Goal: Task Accomplishment & Management: Manage account settings

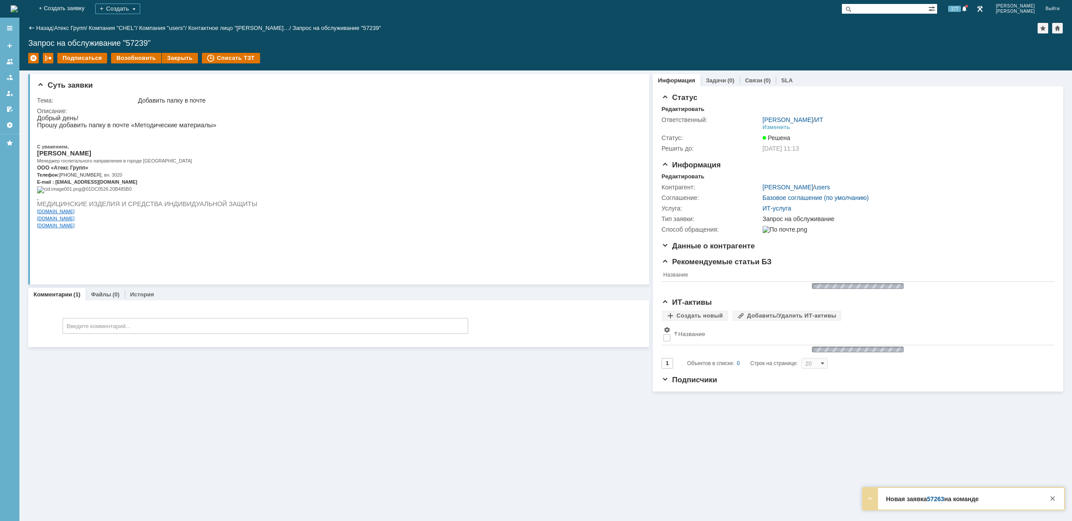
click at [18, 10] on img at bounding box center [14, 8] width 7 height 7
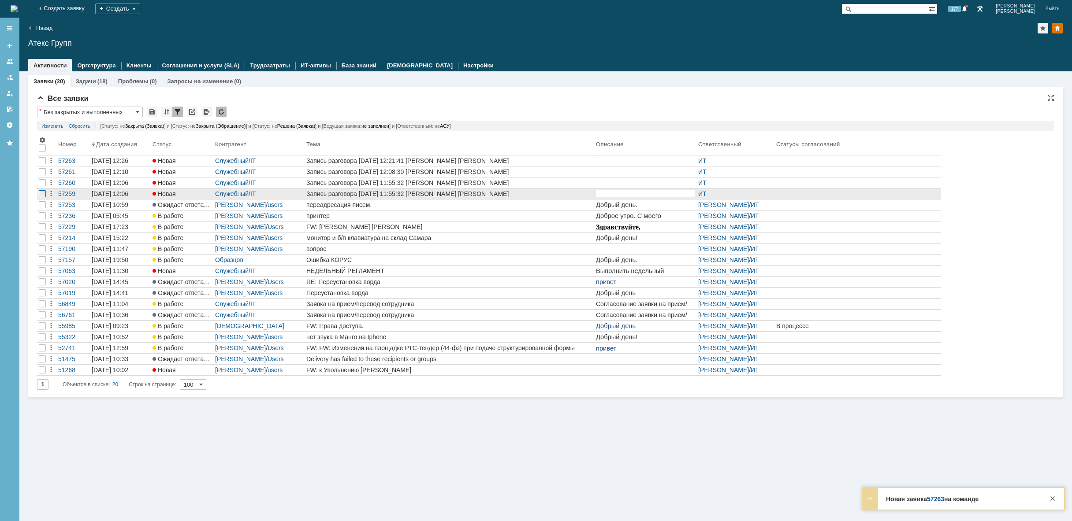
click at [39, 175] on div at bounding box center [42, 171] width 7 height 7
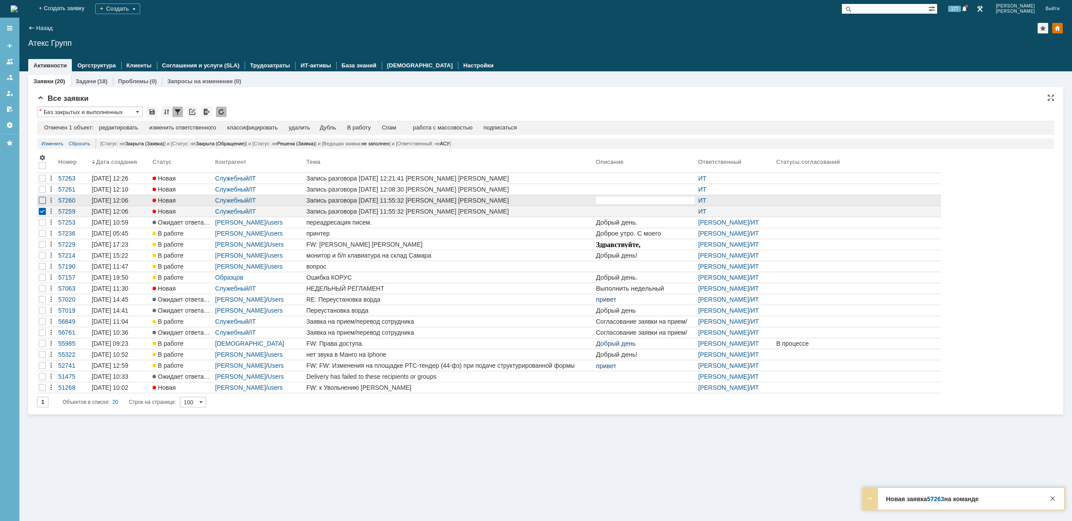
click at [43, 182] on div at bounding box center [42, 178] width 7 height 7
click at [43, 188] on div at bounding box center [42, 189] width 7 height 7
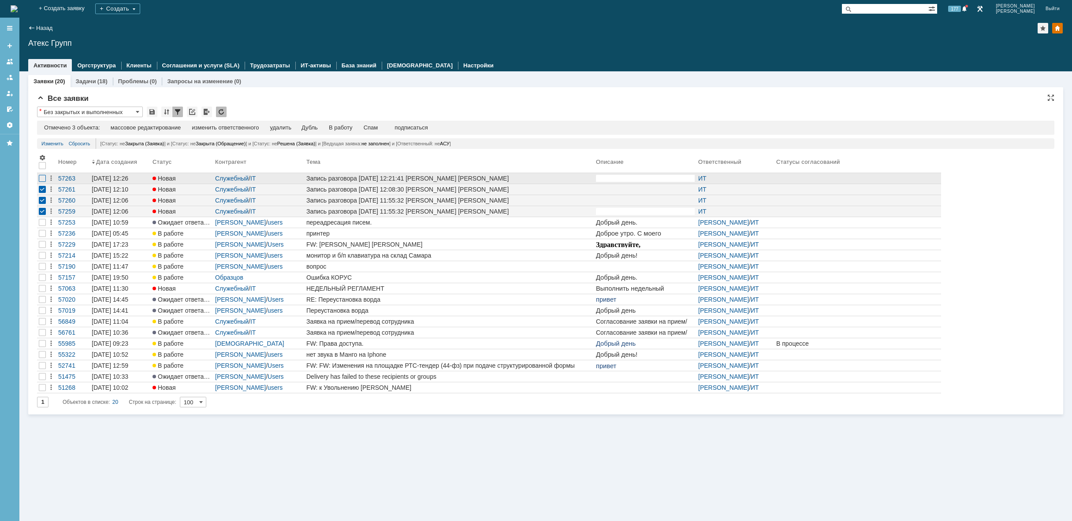
click at [43, 181] on div at bounding box center [42, 178] width 7 height 7
click at [282, 129] on div "удалить" at bounding box center [280, 127] width 21 height 7
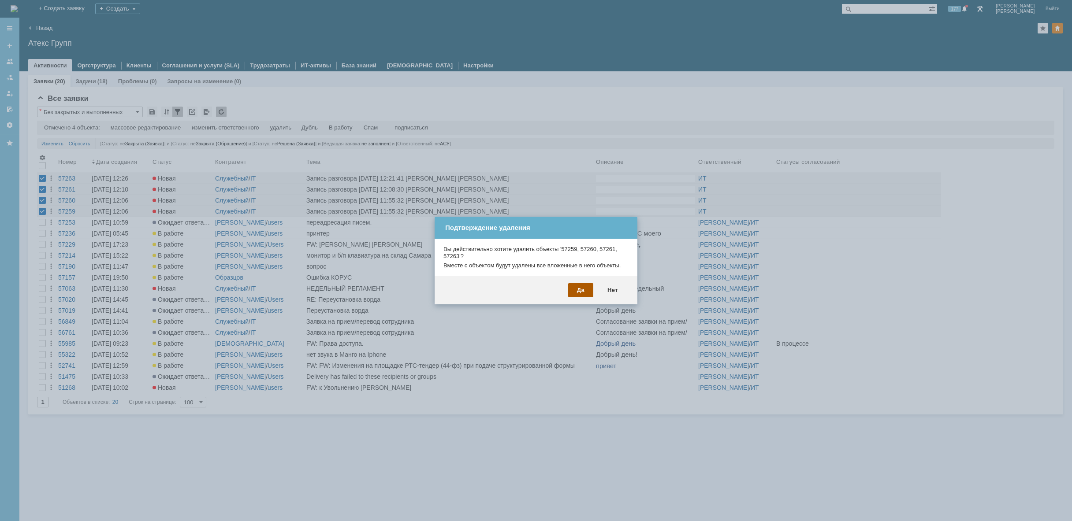
click at [581, 289] on div "Да" at bounding box center [580, 290] width 25 height 14
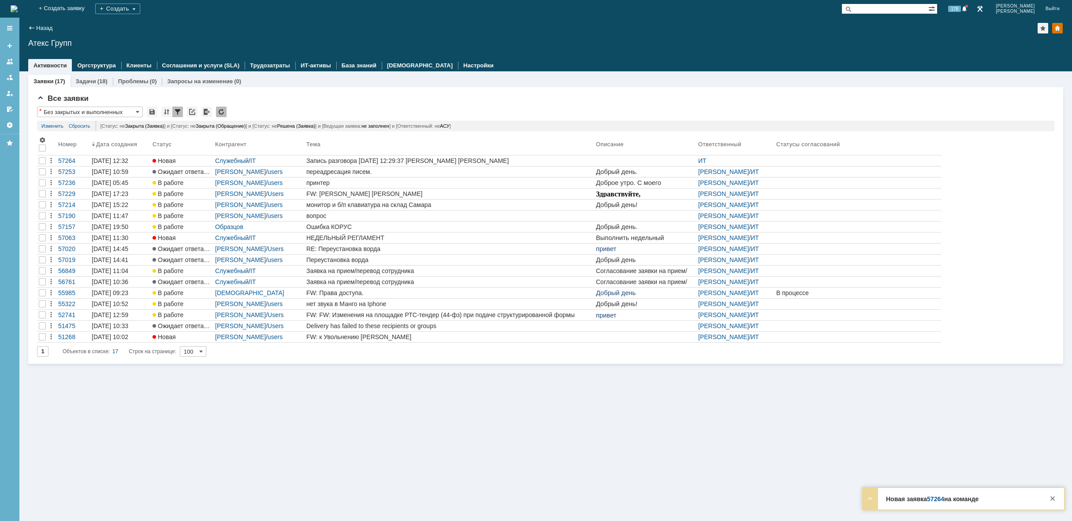
click at [18, 10] on img at bounding box center [14, 8] width 7 height 7
click at [18, 7] on img at bounding box center [14, 8] width 7 height 7
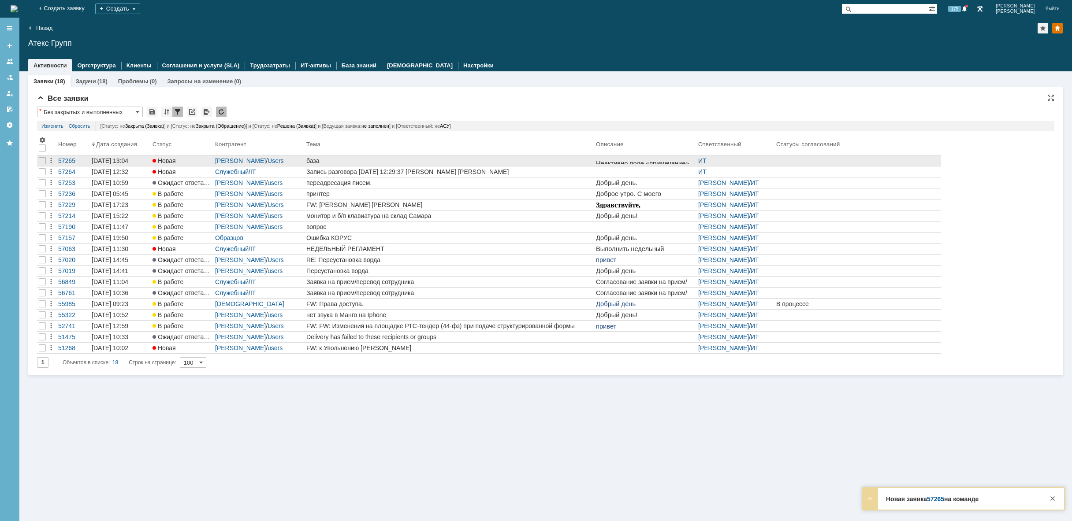
click at [362, 161] on div "база" at bounding box center [449, 160] width 286 height 7
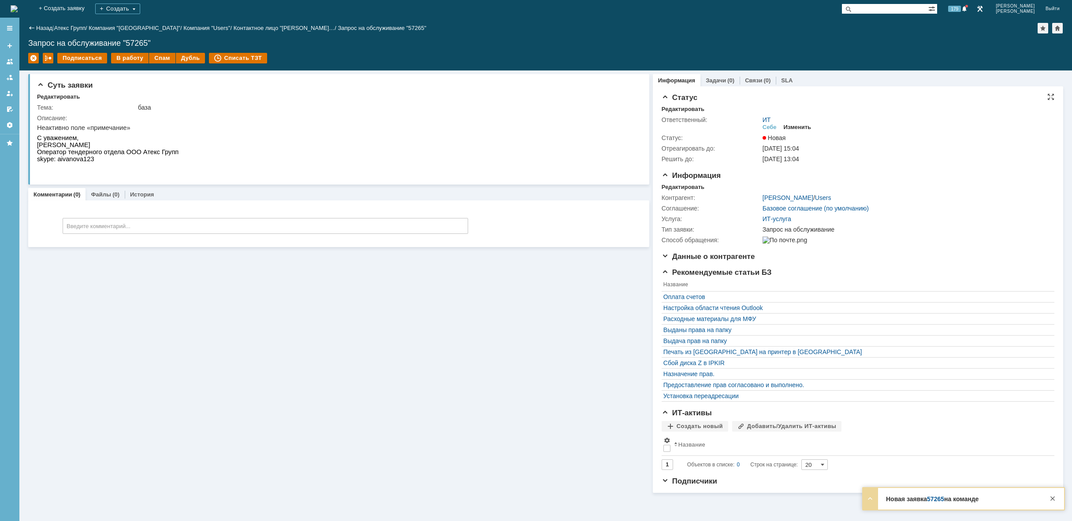
click at [800, 125] on div "Изменить" at bounding box center [798, 127] width 28 height 7
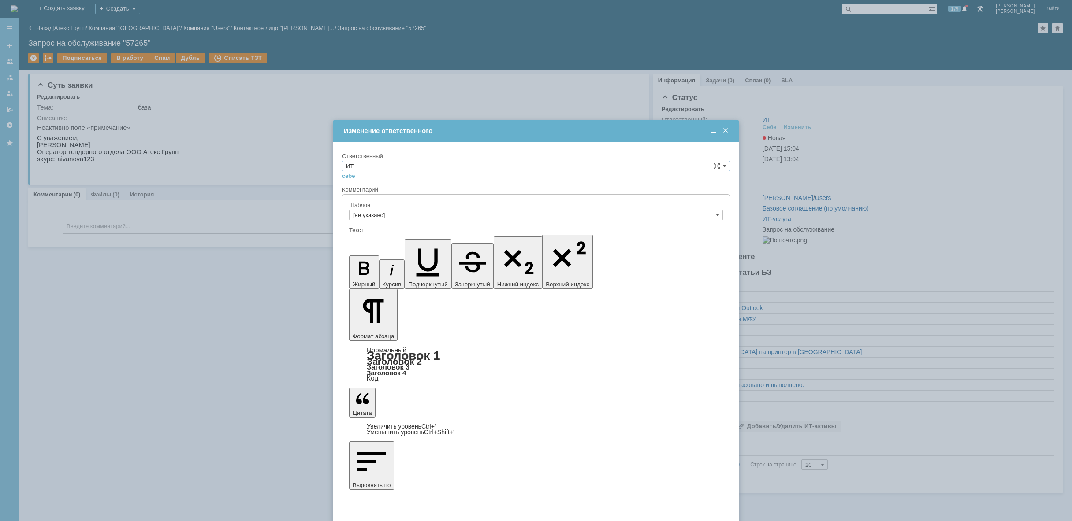
click at [401, 168] on input "ИТ" at bounding box center [536, 166] width 388 height 11
click at [387, 236] on span "АСУ" at bounding box center [536, 238] width 380 height 7
type input "АСУ"
